Goal: Browse casually: Explore the website without a specific task or goal

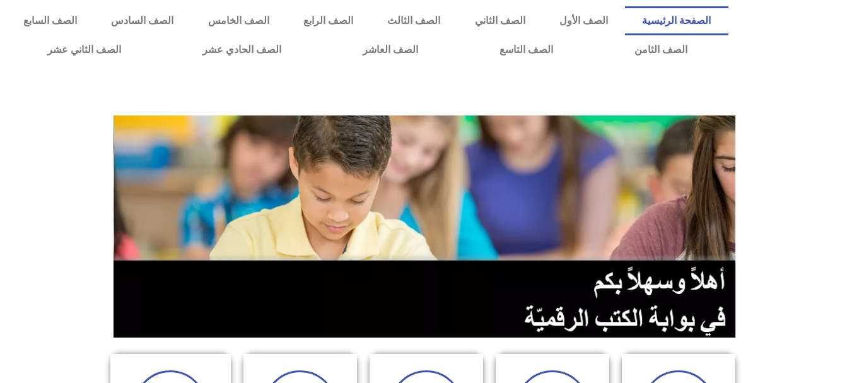
drag, startPoint x: 383, startPoint y: 0, endPoint x: 32, endPoint y: 135, distance: 376.1
click at [32, 135] on section at bounding box center [426, 226] width 852 height 241
